Goal: Transaction & Acquisition: Purchase product/service

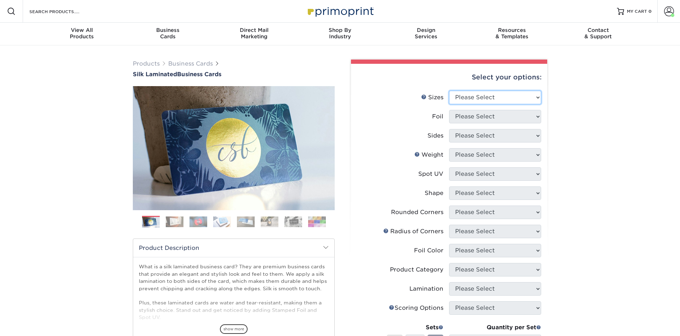
click at [449, 91] on select "Please Select 1.5" x 3.5" - Mini 1.75" x 3.5" - Mini 2" x 2" - Square 2" x 3" -…" at bounding box center [495, 97] width 92 height 13
click option "1.5" x 3.5" - Mini" at bounding box center [0, 0] width 0 height 0
click at [449, 91] on select "Please Select 1.5" x 3.5" - Mini 1.75" x 3.5" - Mini 2" x 2" - Square 2" x 3" -…" at bounding box center [495, 97] width 92 height 13
select select "2.00x3.50"
click option "2" x 3.5" - Standard" at bounding box center [0, 0] width 0 height 0
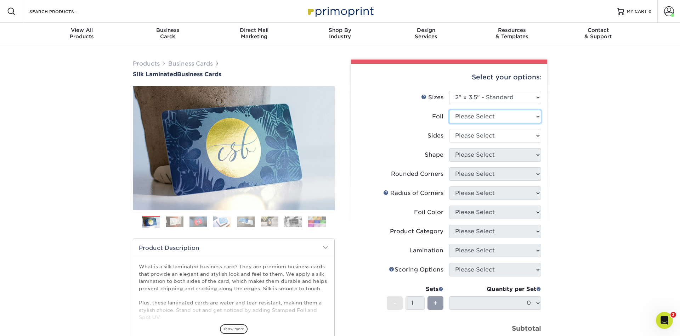
click at [449, 110] on select "Please Select Yes No" at bounding box center [495, 116] width 92 height 13
select select "0"
click at [449, 129] on select "Please Select Print Both Sides Print Front Only" at bounding box center [495, 135] width 92 height 13
select select "13abbda7-1d64-4f25-8bb2-c179b224825d"
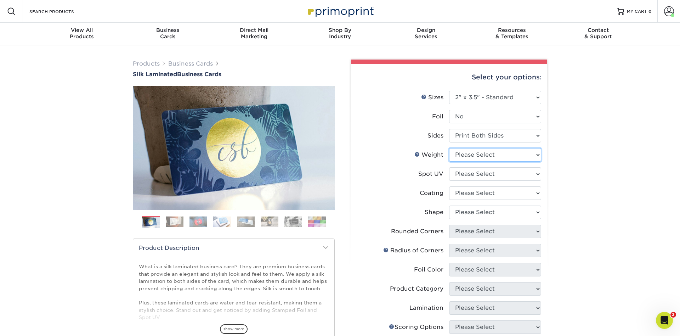
click at [449, 148] on select "Please Select 16PT" at bounding box center [495, 154] width 92 height 13
select select "16PT"
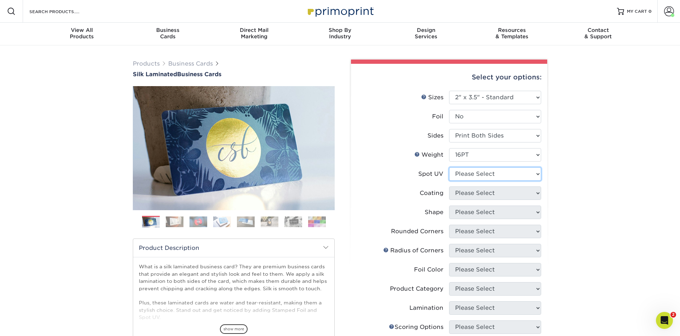
click at [449, 167] on select "Please Select No Spot UV Front and Back (Both Sides) Front Only Back Only" at bounding box center [495, 173] width 92 height 13
select select "0"
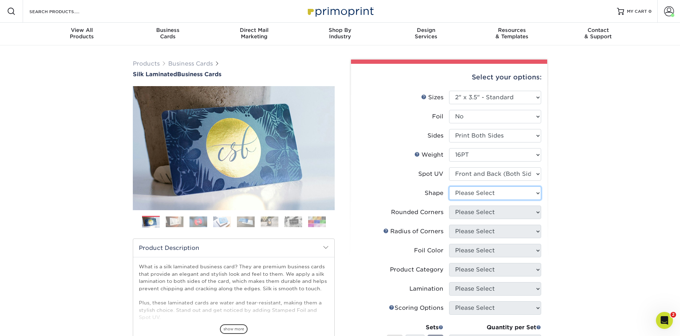
click at [449, 186] on select "Please Select Standard" at bounding box center [495, 192] width 92 height 13
select select "standard"
click at [449, 206] on select "Please Select Yes - Round 2 Corners Yes - Round 4 Corners No" at bounding box center [495, 212] width 92 height 13
select select "0"
click option "No" at bounding box center [0, 0] width 0 height 0
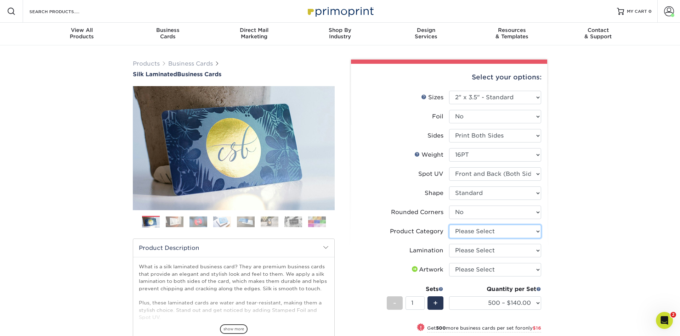
click at [449, 225] on select "Please Select Business Cards" at bounding box center [495, 231] width 92 height 13
select select "3b5148f1-0588-4f88-a218-97bcfdce65c1"
click option "Business Cards" at bounding box center [0, 0] width 0 height 0
click at [449, 244] on select "Please Select Silk" at bounding box center [495, 250] width 92 height 13
select select "ccacb42f-45f7-42d3-bbd3-7c8421cf37f0"
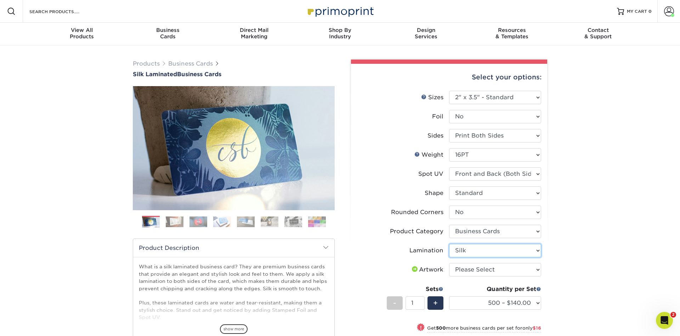
click option "Silk" at bounding box center [0, 0] width 0 height 0
click at [449, 263] on select "Please Select I will upload files I need a design - $100" at bounding box center [495, 269] width 92 height 13
select select "upload"
click option "I will upload files" at bounding box center [0, 0] width 0 height 0
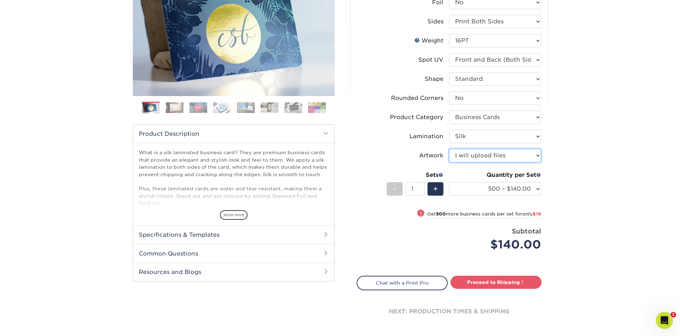
scroll to position [114, 0]
click at [449, 182] on select "500 – $140.00 1000 – $156.00 2500 – $383.00 5000 – $642.00 10000 – $1156.00" at bounding box center [495, 188] width 92 height 13
select select "1000 – $156.00"
click option "1000 – $156.00" at bounding box center [0, 0] width 0 height 0
click at [509, 282] on link "Proceed to Shipping" at bounding box center [496, 281] width 91 height 13
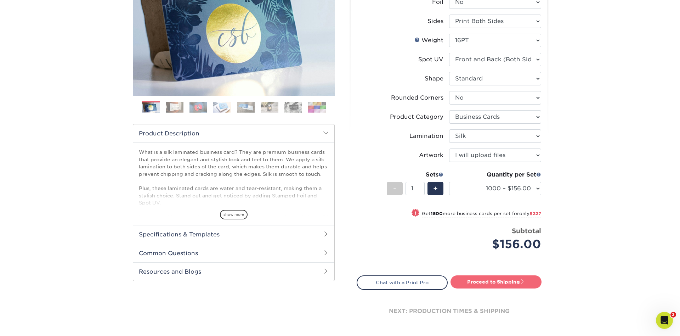
type input "Set 1"
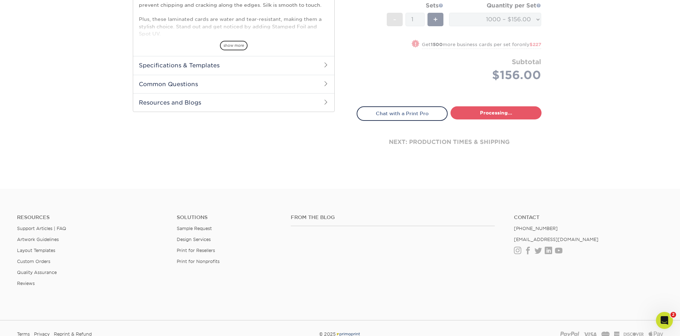
select select "cb454609-49fa-4780-9579-c9522ab991d3"
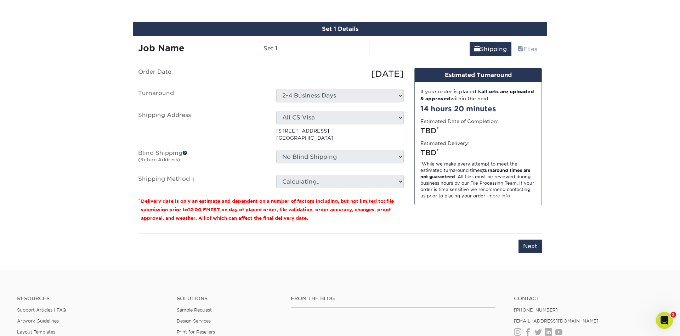
scroll to position [409, 0]
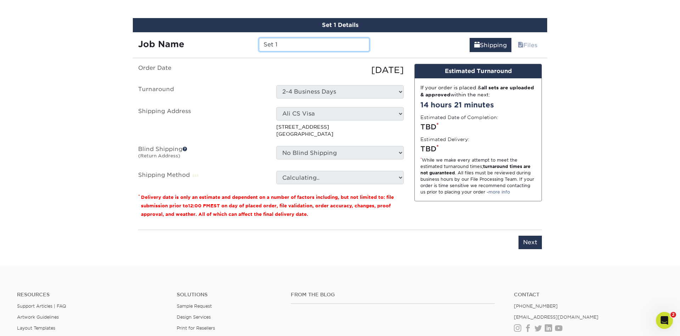
drag, startPoint x: 291, startPoint y: 46, endPoint x: 226, endPoint y: 39, distance: 64.9
click at [259, 39] on input "Set 1" at bounding box center [314, 44] width 110 height 13
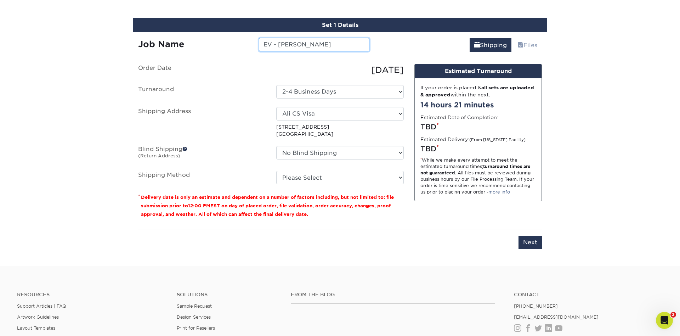
type input "EV - [PERSON_NAME]"
click at [276, 107] on select "Select One AFC360 AFC360 - Jerry O'Connor Ali CS Visa Ali Work Amin Ghomeshi Bi…" at bounding box center [340, 113] width 128 height 13
select select "210620"
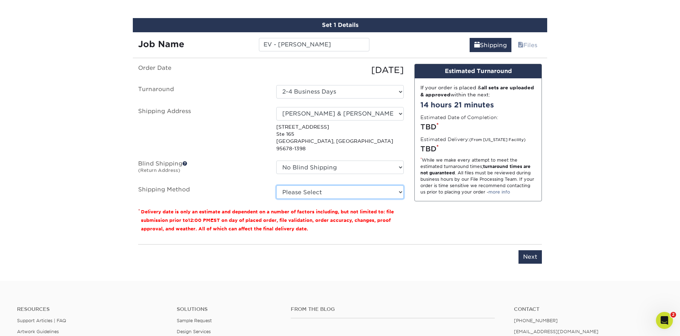
click at [276, 185] on select "Please Select Ground Shipping (+$8.96) 3 Day Shipping Service (+$15.34) 2 Day A…" at bounding box center [340, 191] width 128 height 13
select select "02"
click option "2 Day Air Shipping (+$15.81)" at bounding box center [0, 0] width 0 height 0
click at [534, 252] on input "Next" at bounding box center [530, 256] width 23 height 13
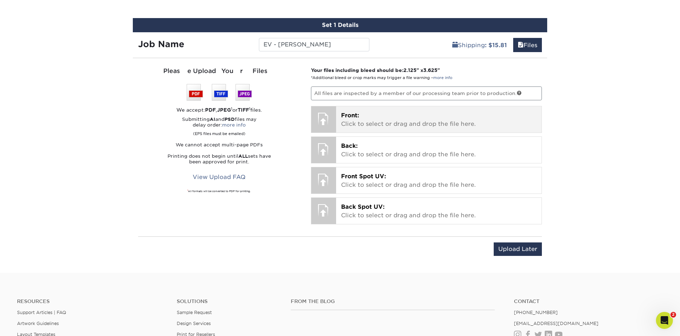
click at [353, 112] on span "Front:" at bounding box center [350, 115] width 18 height 7
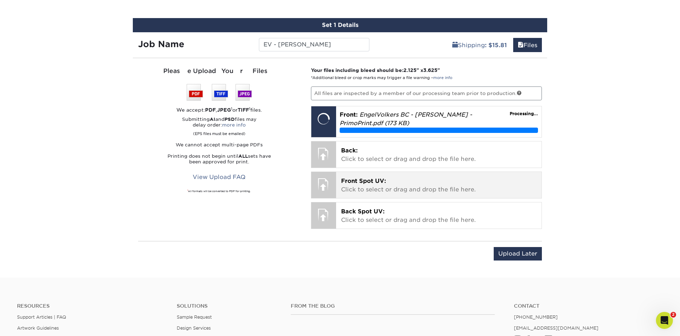
click at [367, 190] on p "Front Spot UV: Click to select or drag and drop the file here." at bounding box center [439, 185] width 196 height 17
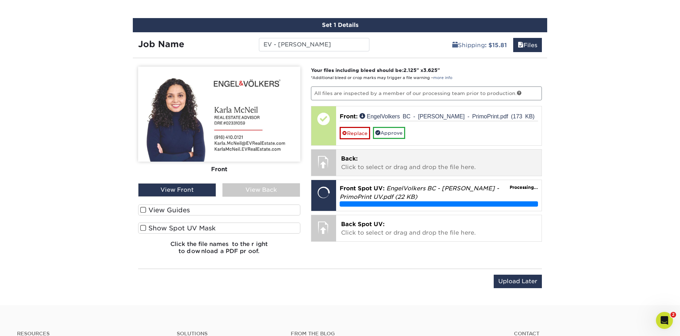
click at [398, 159] on p "Back: Click to select or drag and drop the file here." at bounding box center [439, 163] width 196 height 17
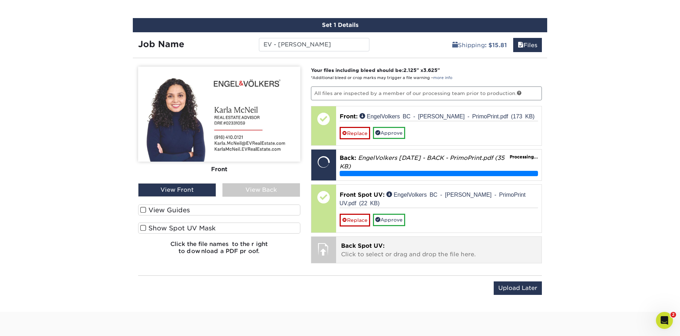
click at [416, 247] on p "Back Spot UV: Click to select or drag and drop the file here." at bounding box center [439, 250] width 196 height 17
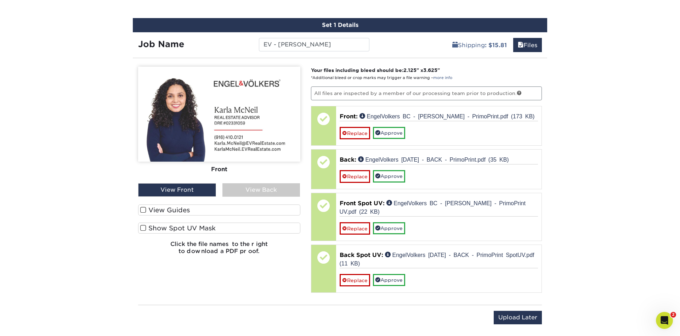
click at [260, 187] on div "View Back" at bounding box center [262, 189] width 78 height 13
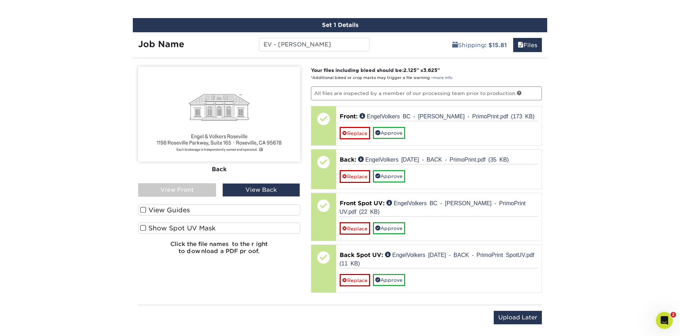
click at [206, 190] on div "View Front" at bounding box center [177, 189] width 78 height 13
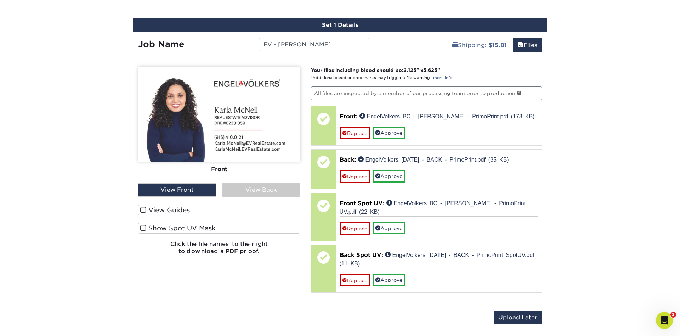
click at [144, 228] on span at bounding box center [143, 228] width 6 height 7
click at [0, 0] on input "Show Spot UV Mask" at bounding box center [0, 0] width 0 height 0
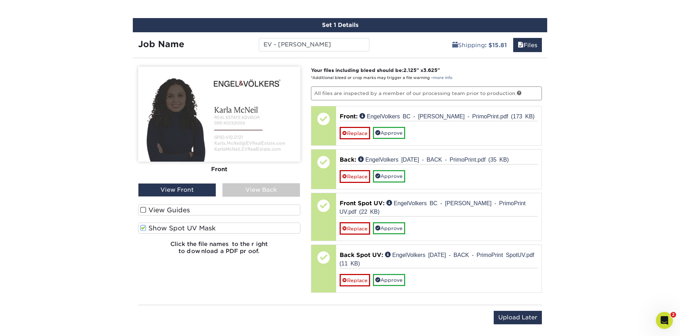
click at [260, 193] on div "View Back" at bounding box center [262, 189] width 78 height 13
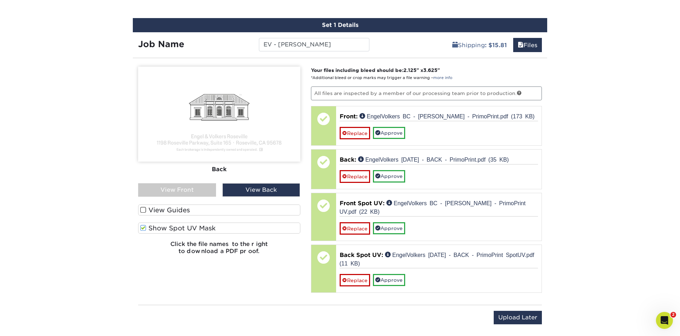
click at [207, 191] on div "View Front" at bounding box center [177, 189] width 78 height 13
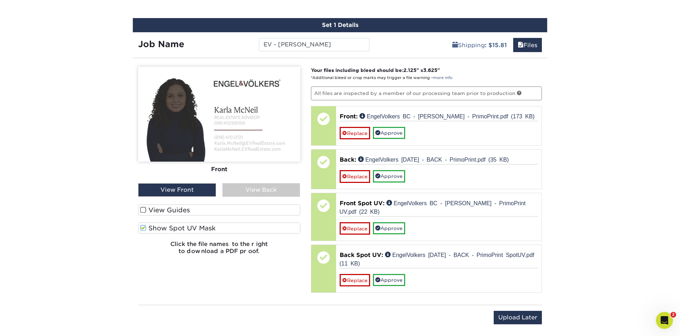
click at [260, 187] on div "View Back" at bounding box center [262, 189] width 78 height 13
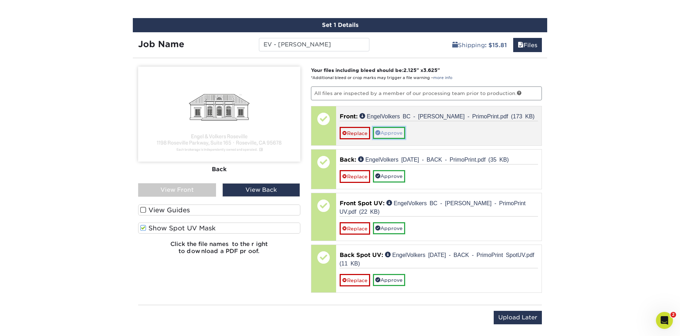
click at [390, 130] on link "Approve" at bounding box center [389, 133] width 32 height 12
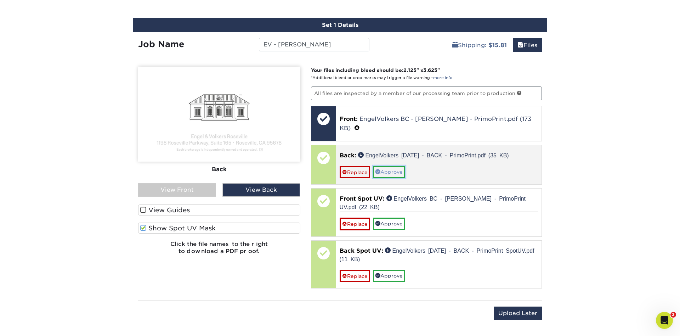
click at [394, 166] on link "Approve" at bounding box center [389, 172] width 32 height 12
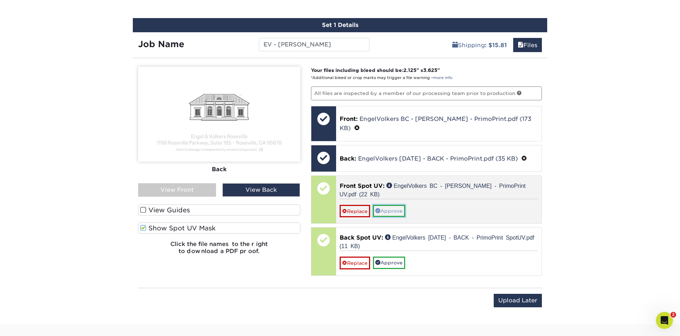
click at [387, 205] on link "Approve" at bounding box center [389, 211] width 32 height 12
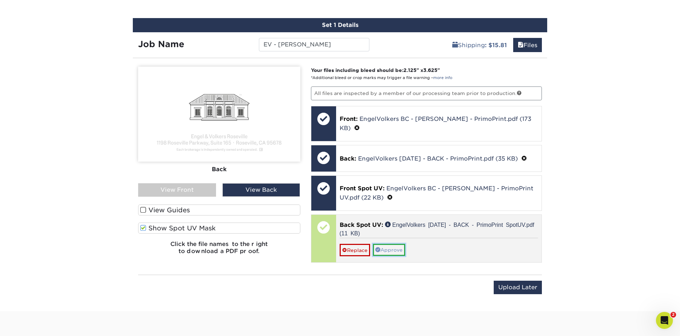
click at [387, 244] on link "Approve" at bounding box center [389, 250] width 32 height 12
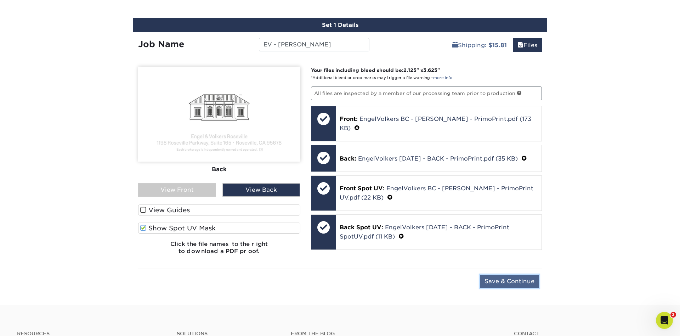
click at [519, 284] on input "Save & Continue" at bounding box center [509, 281] width 59 height 13
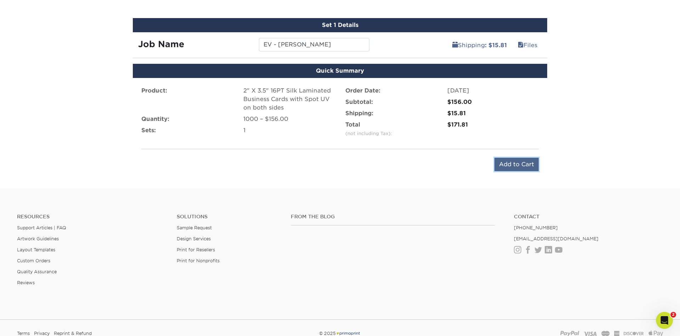
click at [535, 161] on input "Add to Cart" at bounding box center [517, 164] width 44 height 13
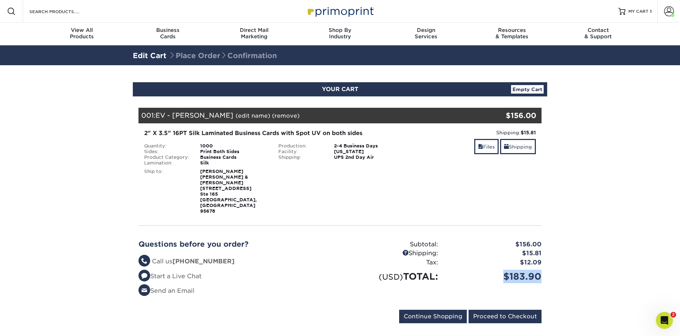
drag, startPoint x: 542, startPoint y: 262, endPoint x: 504, endPoint y: 258, distance: 38.1
click at [504, 270] on div "$183.90" at bounding box center [495, 276] width 103 height 13
copy div "$183.90"
click at [482, 147] on link "Files" at bounding box center [487, 146] width 24 height 15
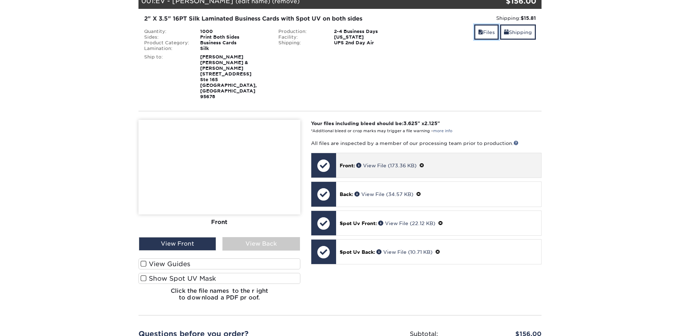
scroll to position [115, 0]
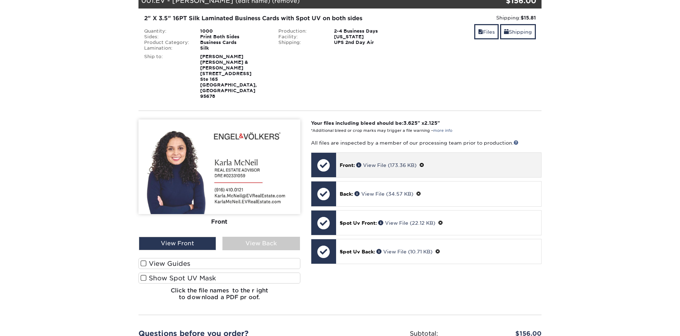
click at [425, 162] on span at bounding box center [422, 165] width 5 height 6
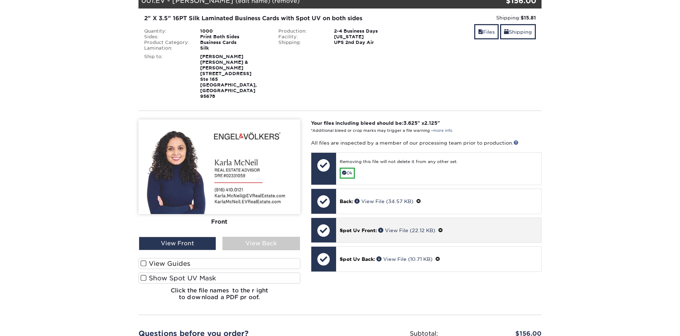
click at [443, 228] on span at bounding box center [440, 231] width 5 height 6
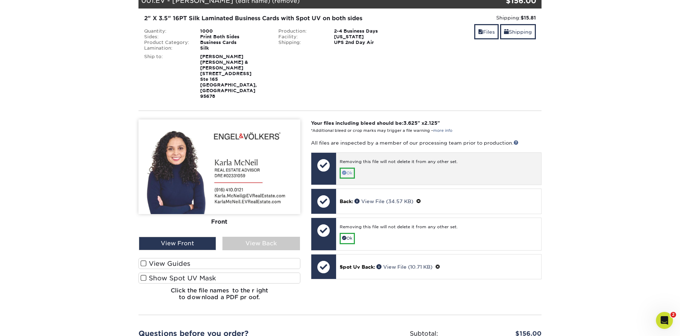
scroll to position [0, 0]
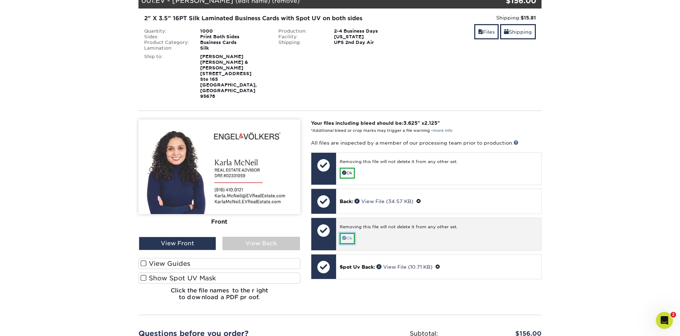
click at [350, 233] on link "Ok" at bounding box center [347, 238] width 15 height 11
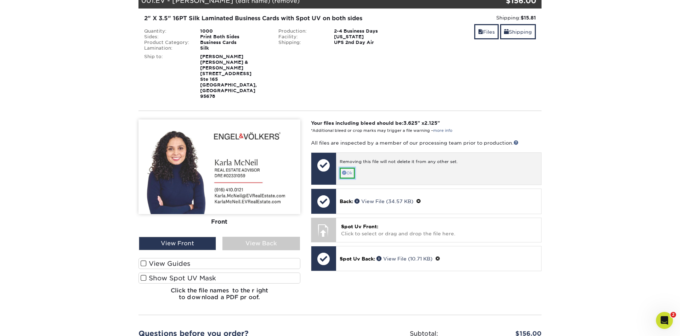
click at [346, 168] on link "Ok" at bounding box center [347, 173] width 15 height 11
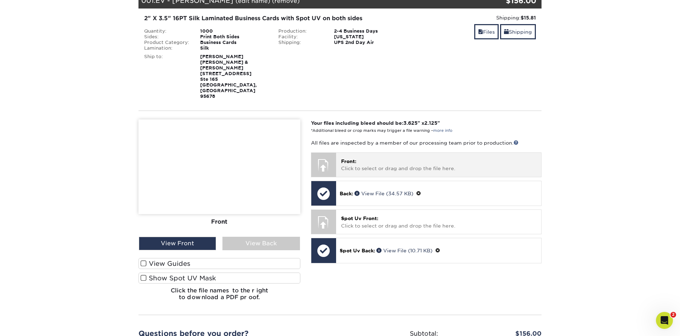
click at [378, 158] on p "Front: Click to select or drag and drop the file here." at bounding box center [438, 165] width 195 height 15
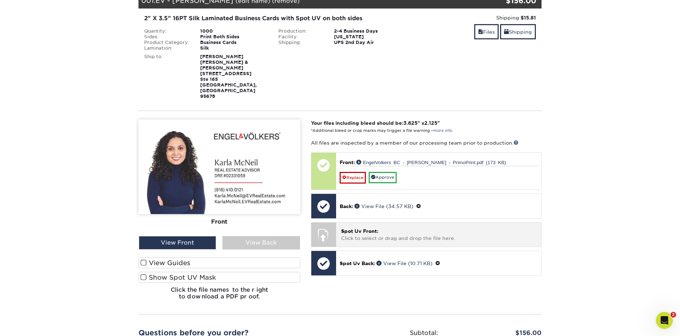
click at [469, 225] on div "Spot Uv Front: Click to select or drag and drop the file here. Choose file" at bounding box center [438, 235] width 205 height 24
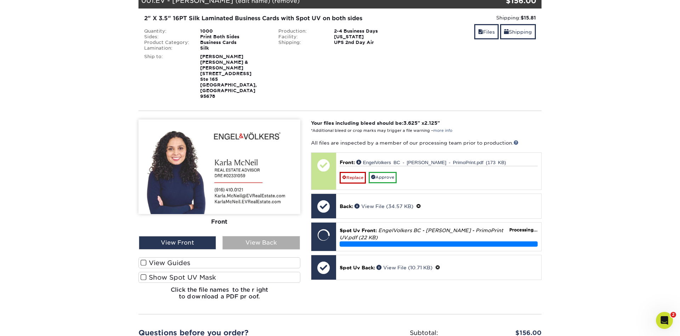
click at [251, 236] on div "View Back" at bounding box center [261, 242] width 77 height 13
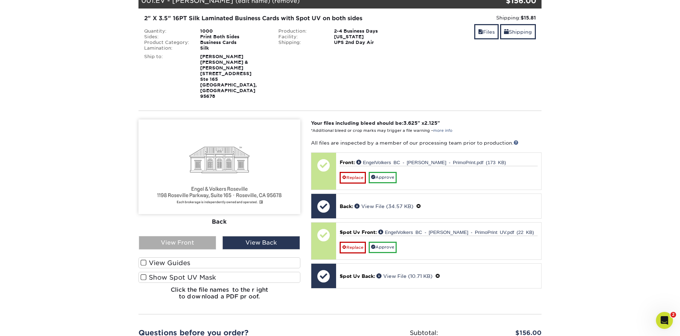
click at [200, 236] on div "View Front" at bounding box center [177, 242] width 77 height 13
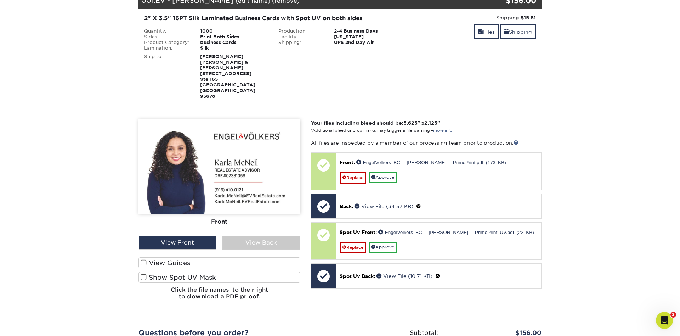
click at [159, 257] on label "View Guides" at bounding box center [220, 262] width 162 height 11
click at [0, 0] on input "View Guides" at bounding box center [0, 0] width 0 height 0
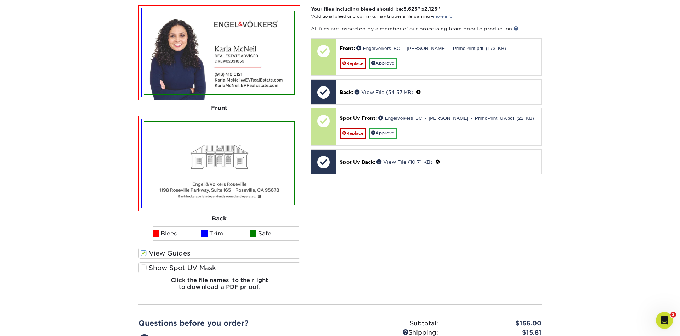
scroll to position [229, 0]
click at [145, 264] on span at bounding box center [144, 267] width 6 height 7
click at [0, 0] on input "Show Spot UV Mask" at bounding box center [0, 0] width 0 height 0
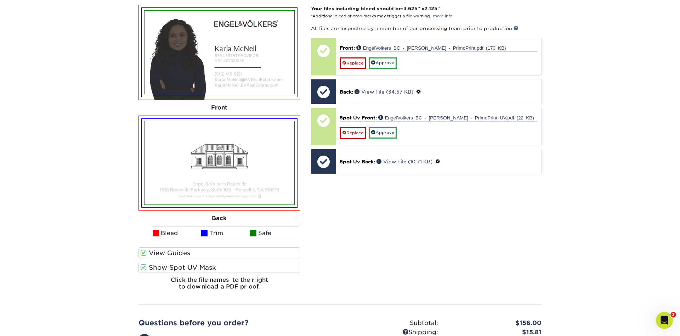
click at [140, 247] on label "View Guides" at bounding box center [220, 252] width 162 height 11
click at [0, 0] on input "View Guides" at bounding box center [0, 0] width 0 height 0
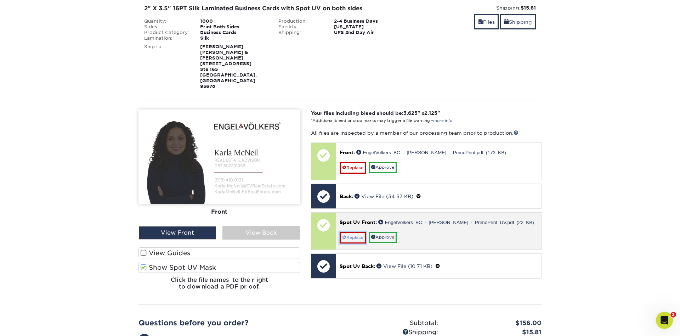
click at [362, 232] on link "Replace" at bounding box center [353, 237] width 26 height 11
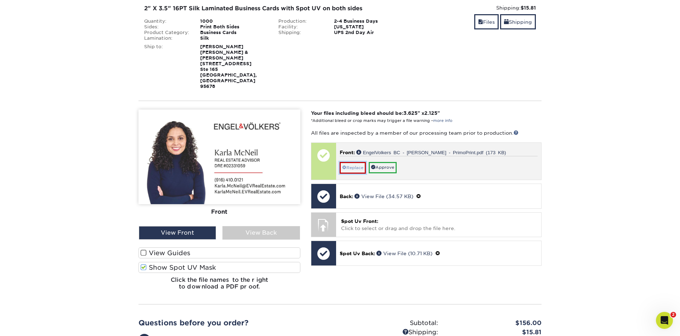
click at [348, 162] on link "Replace" at bounding box center [353, 167] width 26 height 11
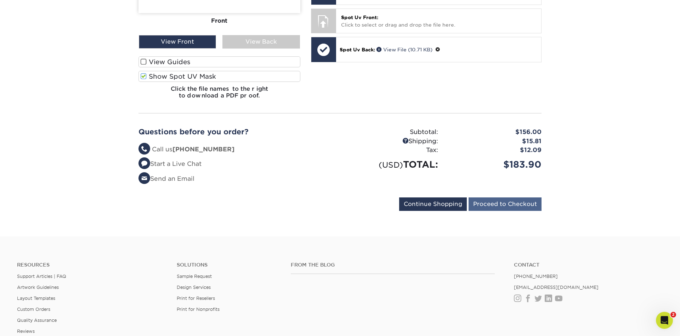
scroll to position [316, 0]
click at [491, 197] on input "Proceed to Checkout" at bounding box center [505, 203] width 73 height 13
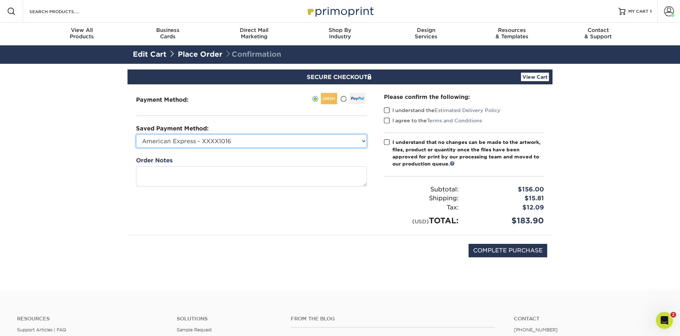
click at [136, 134] on select "American Express - XXXX1016 Visa - XXXX2004 American Express - XXXX4009 Visa - …" at bounding box center [251, 140] width 231 height 13
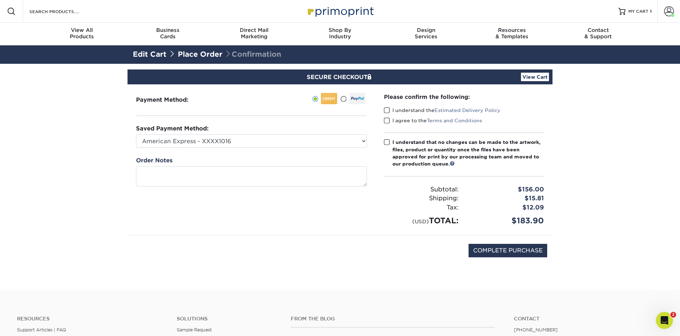
click at [96, 164] on section "SECURE CHECKOUT View Cart Payment Method: Saved Payment Method:" at bounding box center [340, 177] width 680 height 226
